Goal: Find specific page/section: Find specific page/section

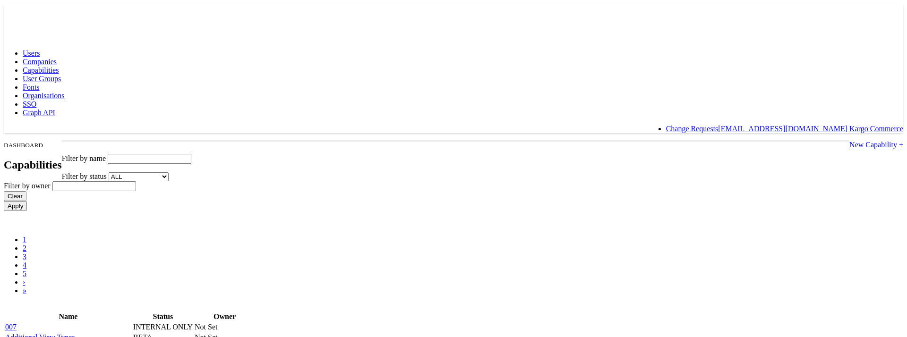
type input "269202"
click at [191, 154] on input "text" at bounding box center [150, 159] width 84 height 10
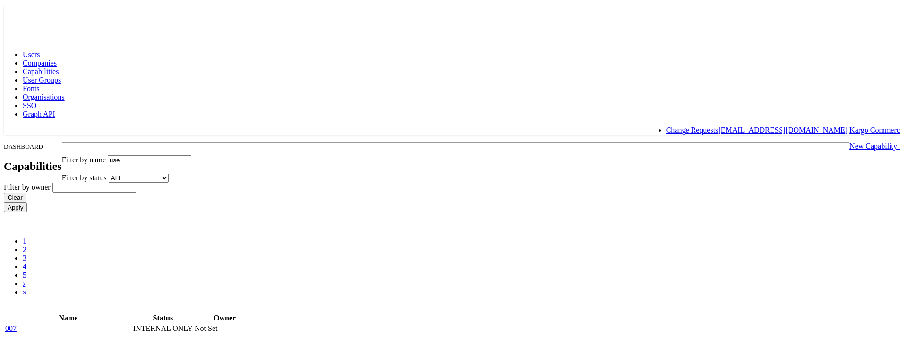
type input "use"
click at [4, 201] on input "Apply" at bounding box center [15, 206] width 23 height 10
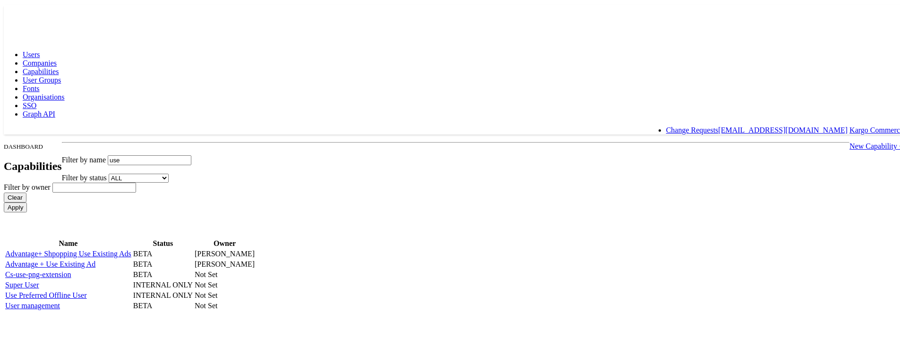
scroll to position [59, 0]
click at [87, 290] on link "Use Preferred Offline User" at bounding box center [46, 294] width 82 height 8
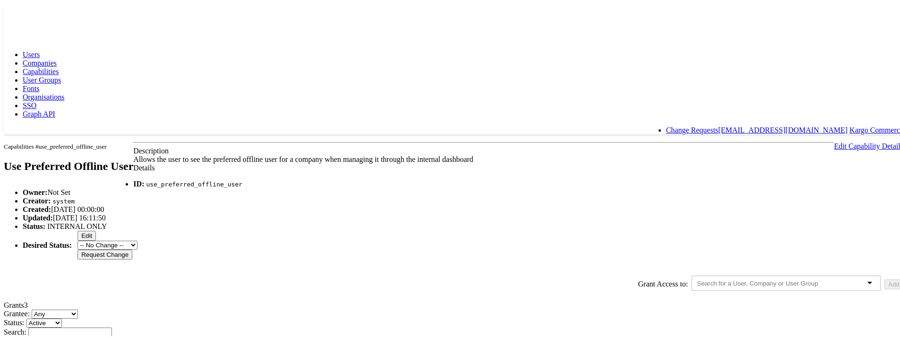
click at [59, 66] on span "Capabilities" at bounding box center [41, 70] width 36 height 8
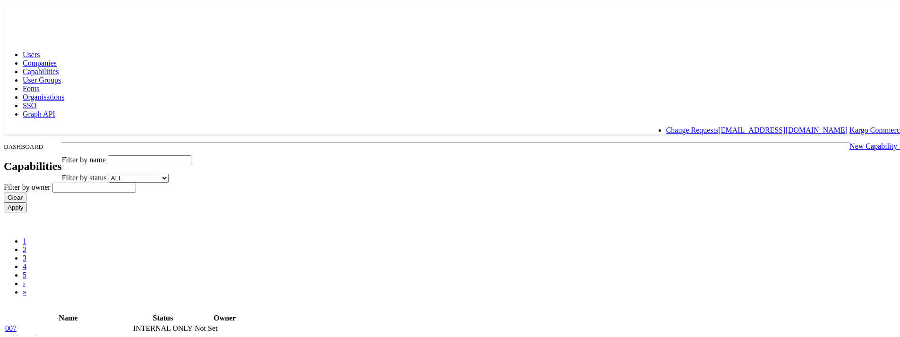
click at [191, 154] on input "text" at bounding box center [150, 159] width 84 height 10
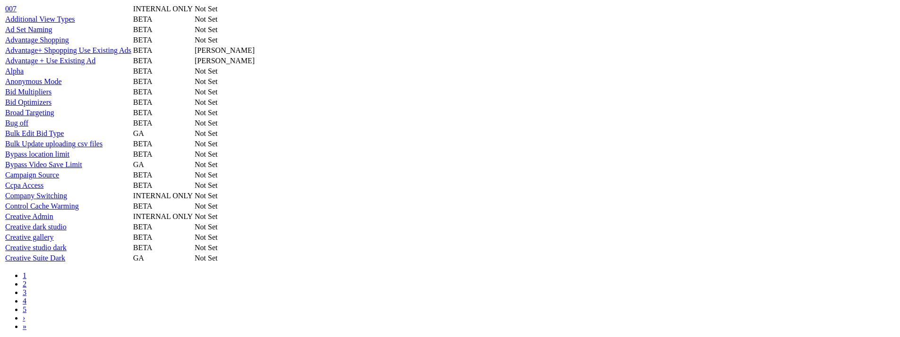
scroll to position [335, 0]
type input "use"
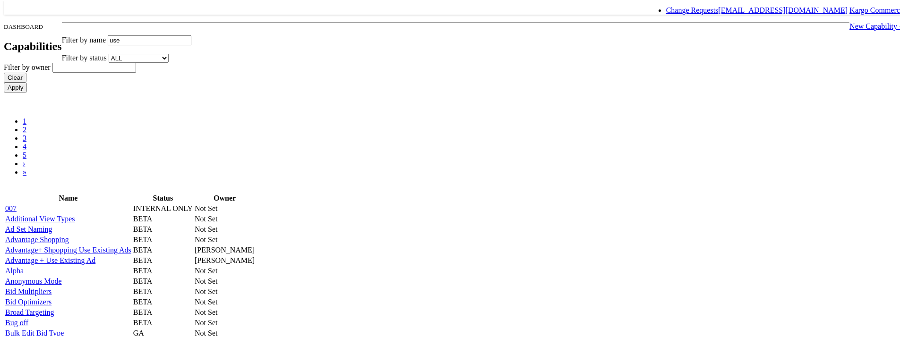
scroll to position [100, 0]
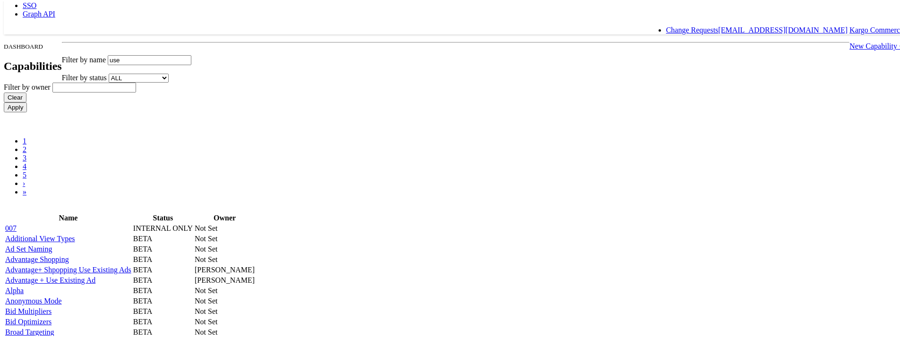
click at [191, 54] on input "use" at bounding box center [150, 59] width 84 height 10
click at [4, 101] on input "Apply" at bounding box center [15, 106] width 23 height 10
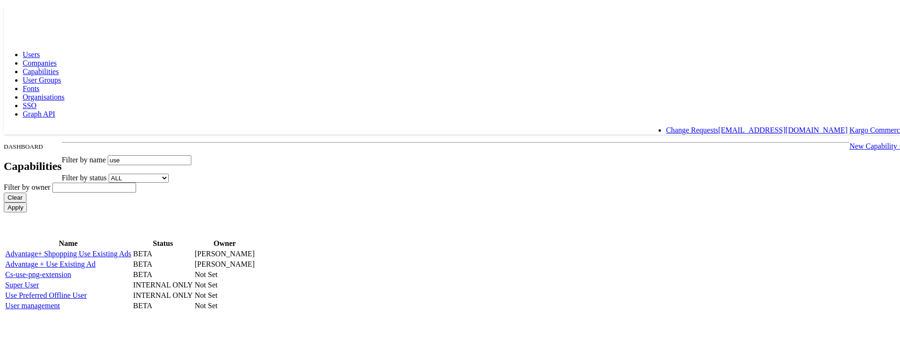
click at [87, 290] on link "Use Preferred Offline User" at bounding box center [46, 294] width 82 height 8
